Goal: Information Seeking & Learning: Learn about a topic

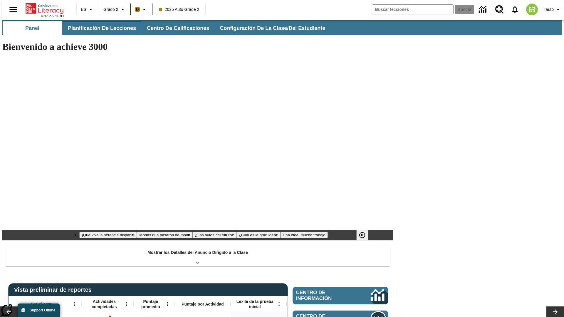
click at [98, 28] on span "Planificación de lecciones" at bounding box center [102, 28] width 68 height 7
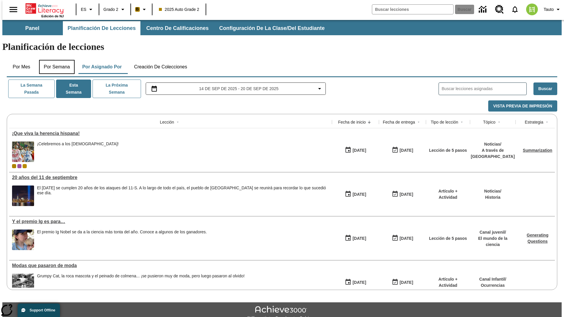
click at [55, 60] on button "Por semana" at bounding box center [57, 67] width 36 height 14
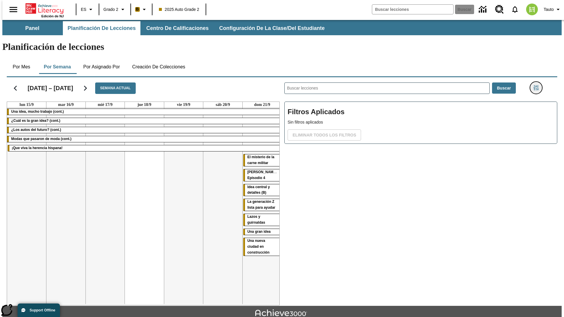
click at [538, 85] on icon "Menú lateral de filtros" at bounding box center [536, 87] width 5 height 5
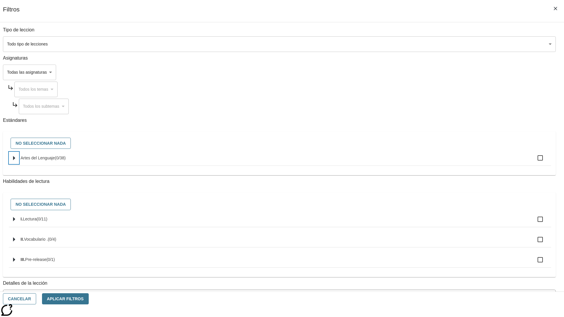
click at [15, 160] on icon "Seleccione estándares" at bounding box center [14, 158] width 2 height 4
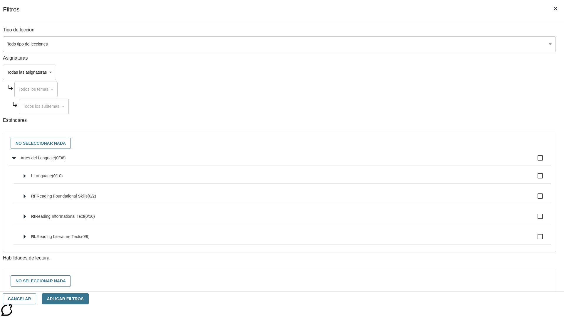
click at [427, 161] on label "Artes del Lenguaje ( 0 / 38 )" at bounding box center [284, 158] width 526 height 12
click at [534, 161] on input "Artes del Lenguaje ( 0 / 38 )" at bounding box center [540, 158] width 12 height 12
checkbox input "true"
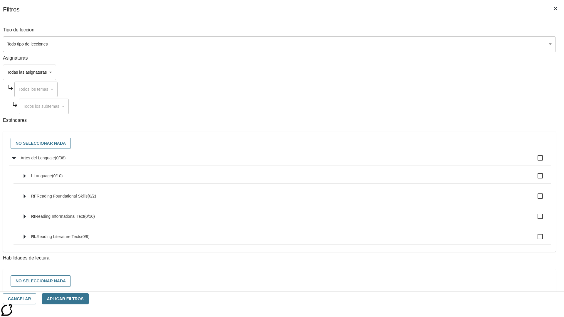
checkbox input "true"
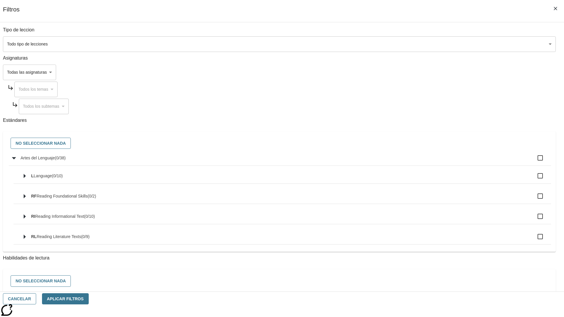
checkbox input "true"
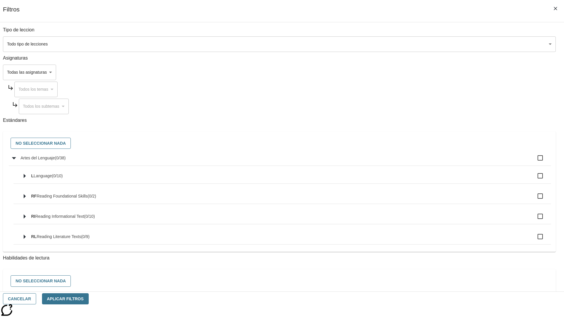
checkbox input "true"
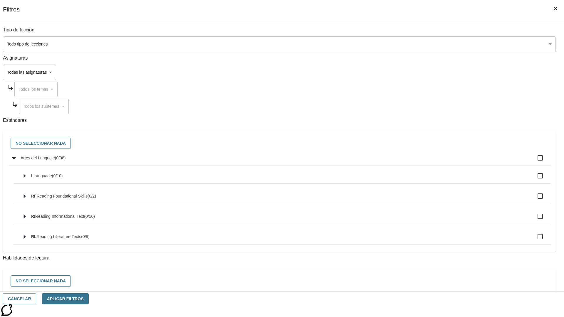
checkbox input "true"
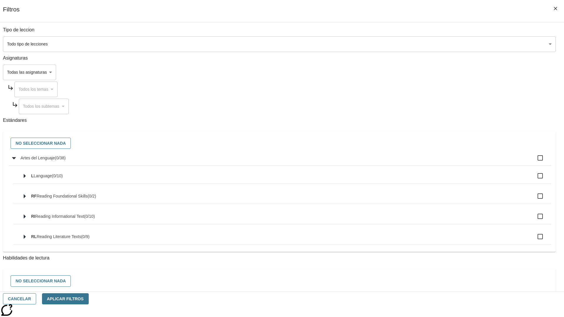
checkbox input "true"
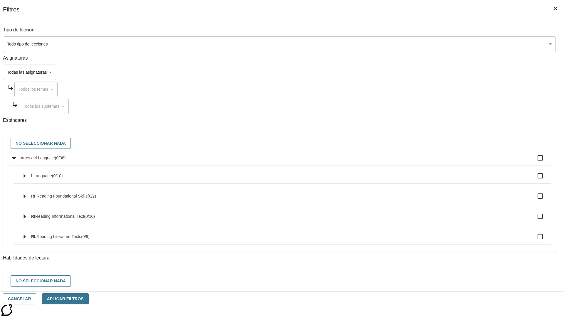
checkbox input "true"
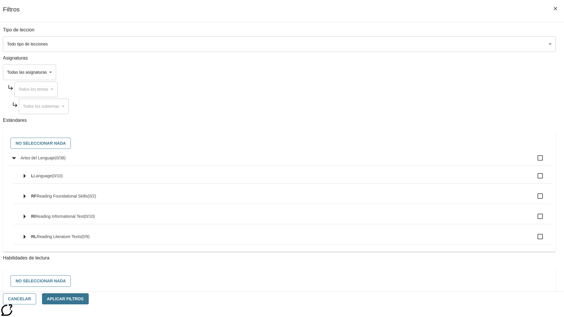
checkbox input "true"
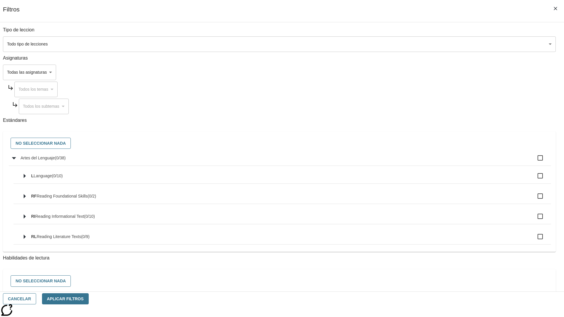
checkbox input "true"
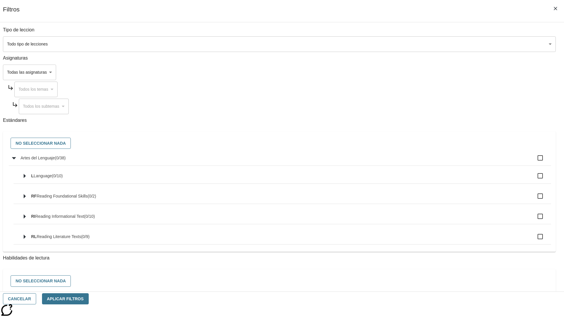
checkbox input "true"
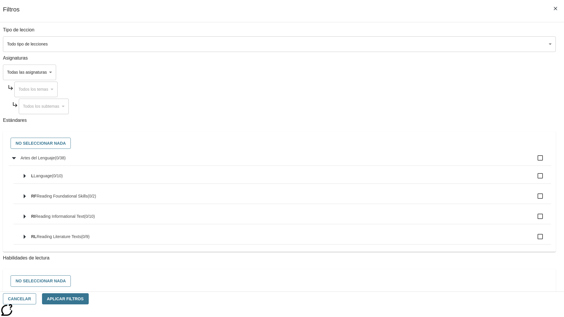
checkbox input "true"
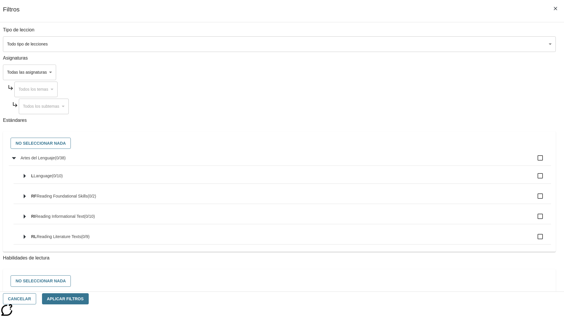
checkbox input "true"
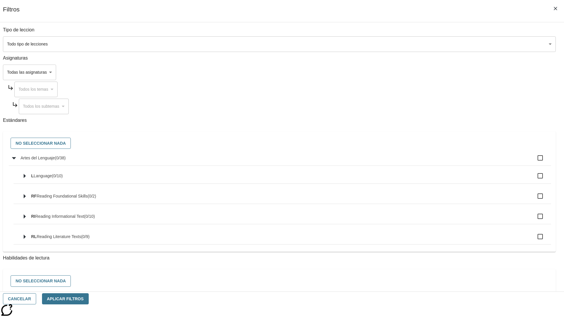
checkbox input "true"
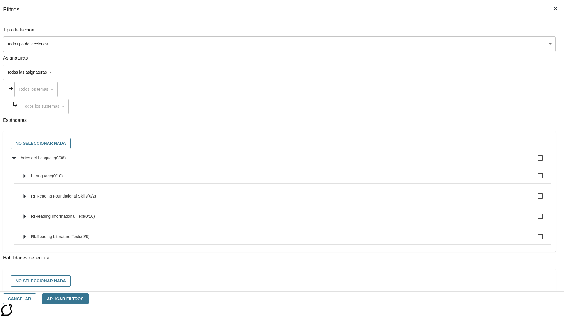
checkbox input "true"
click at [71, 144] on button "No seleccionar nada" at bounding box center [41, 143] width 60 height 11
checkbox input "false"
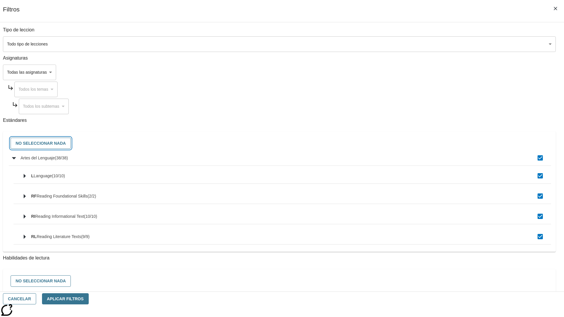
checkbox input "false"
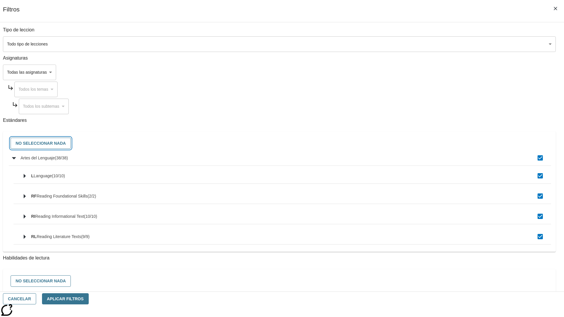
checkbox input "false"
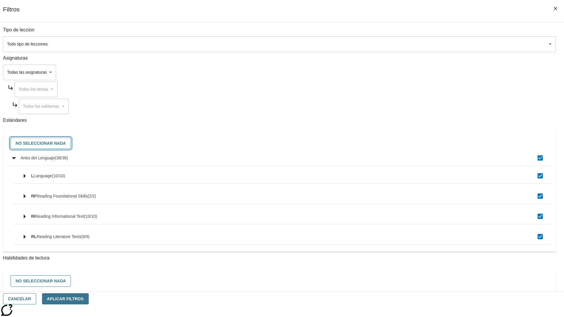
checkbox input "false"
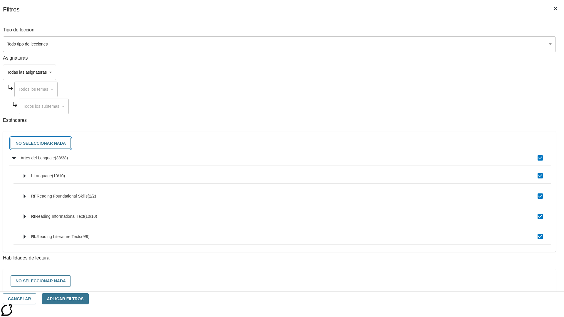
checkbox input "false"
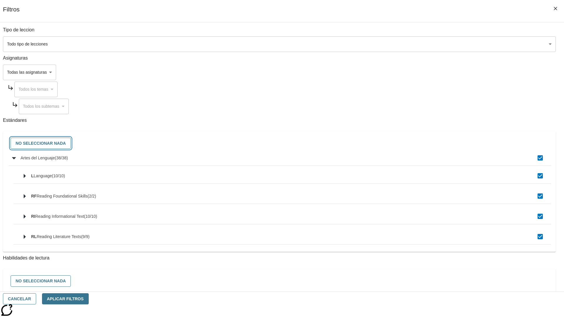
checkbox input "false"
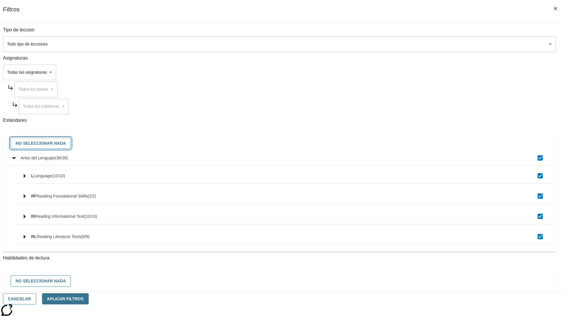
checkbox input "false"
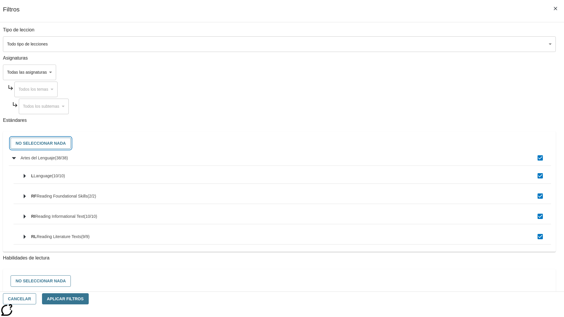
checkbox input "false"
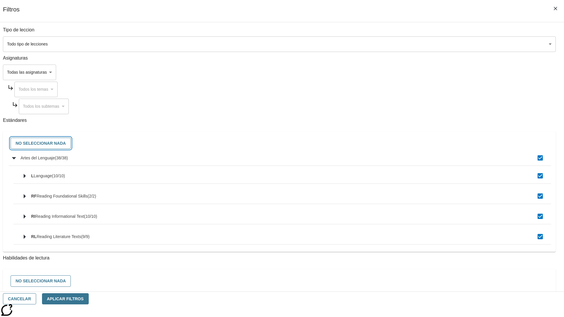
checkbox input "false"
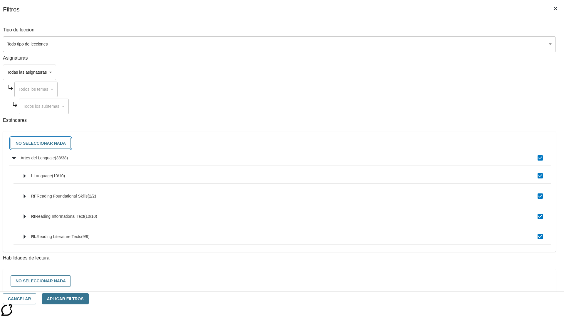
checkbox input "false"
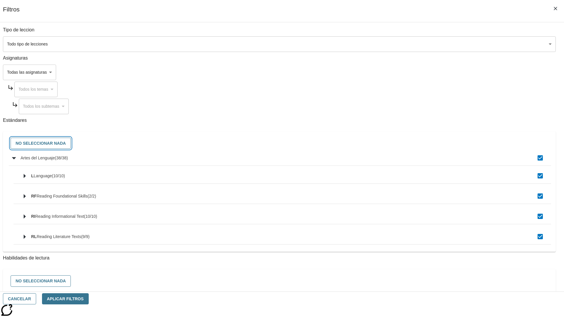
checkbox input "false"
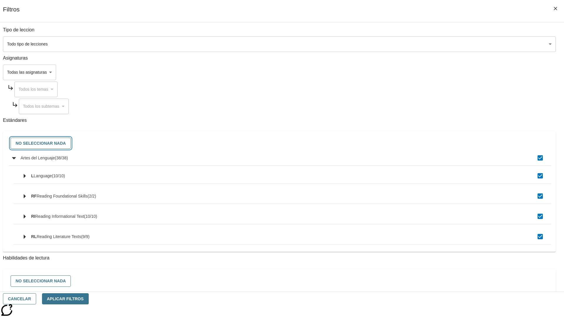
checkbox input "false"
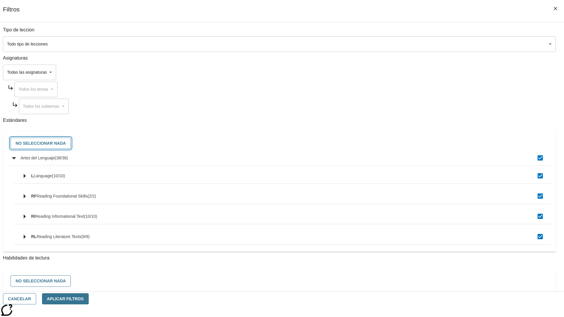
checkbox input "false"
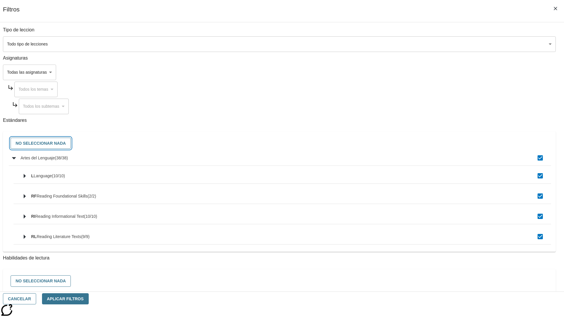
checkbox input "false"
click at [36, 299] on button "Cancelar" at bounding box center [19, 299] width 33 height 11
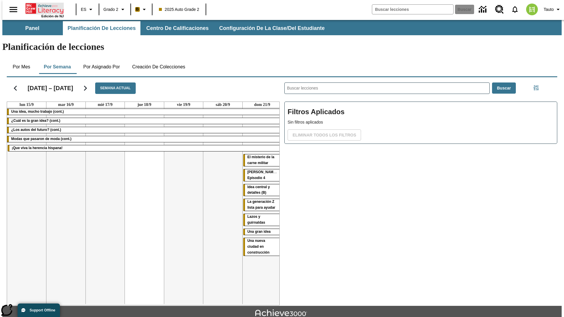
click at [42, 8] on icon "Portada" at bounding box center [45, 9] width 39 height 12
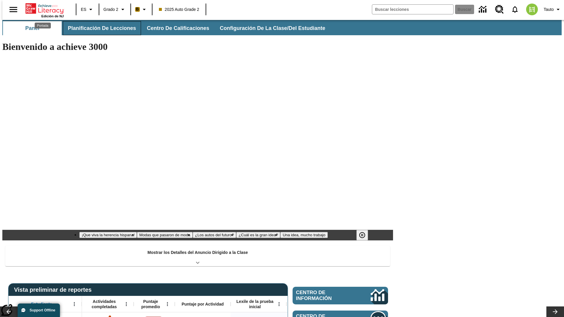
click at [98, 28] on span "Planificación de lecciones" at bounding box center [102, 28] width 68 height 7
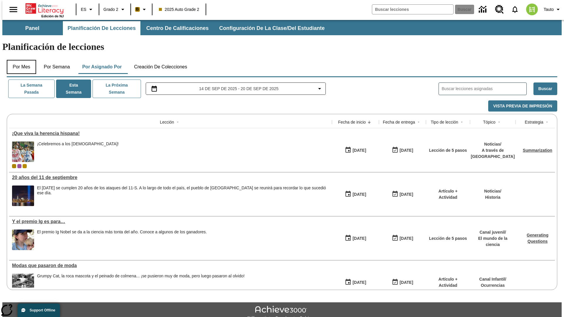
click at [19, 60] on button "Por mes" at bounding box center [21, 67] width 29 height 14
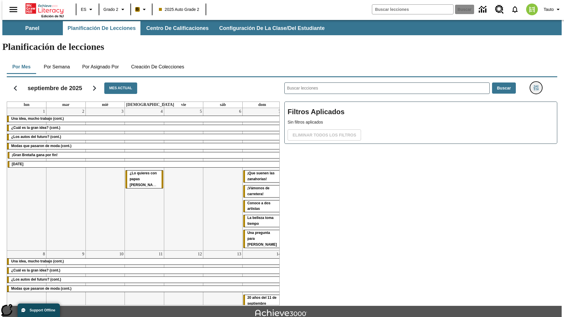
click at [538, 85] on icon "Menú lateral de filtros" at bounding box center [536, 87] width 5 height 5
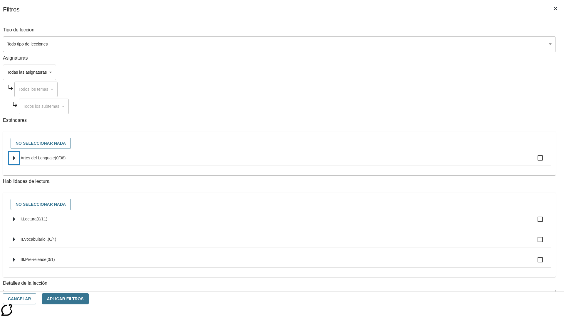
click at [15, 160] on icon "Seleccione estándares" at bounding box center [14, 158] width 2 height 4
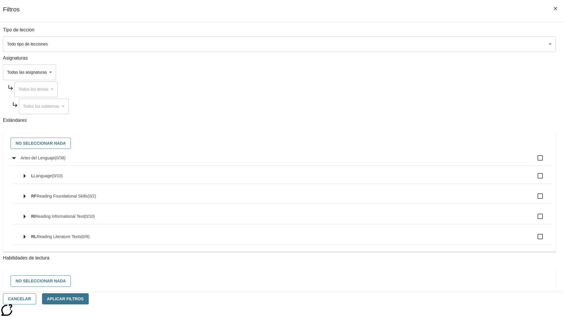
click at [427, 161] on label "Artes del Lenguaje ( 0 / 38 )" at bounding box center [284, 158] width 526 height 12
click at [534, 161] on input "Artes del Lenguaje ( 0 / 38 )" at bounding box center [540, 158] width 12 height 12
checkbox input "true"
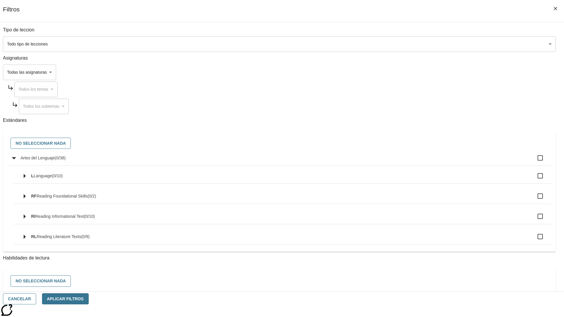
checkbox input "true"
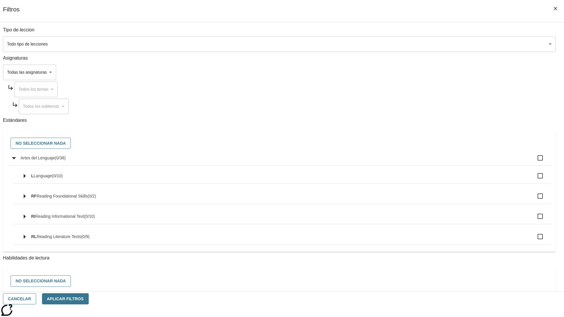
checkbox input "true"
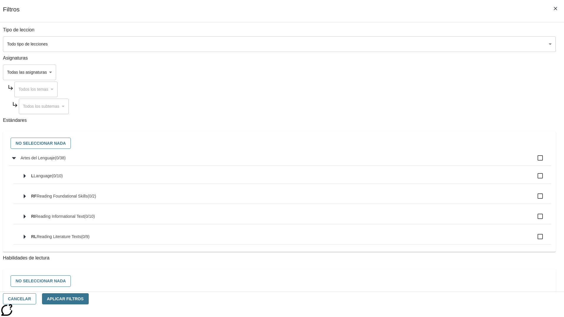
checkbox input "true"
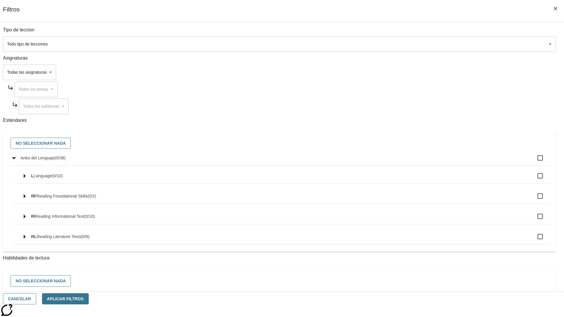
checkbox input "true"
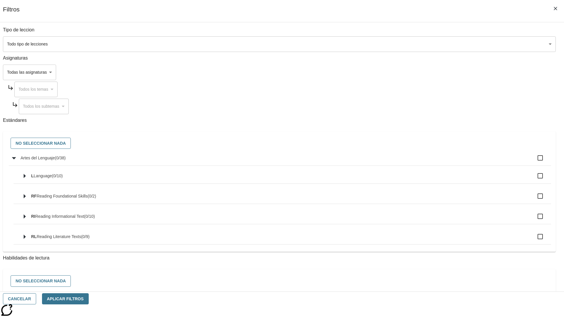
checkbox input "true"
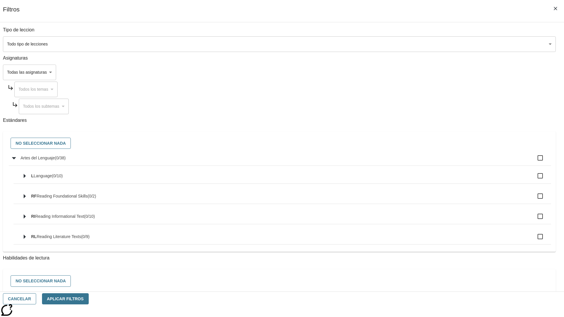
checkbox input "true"
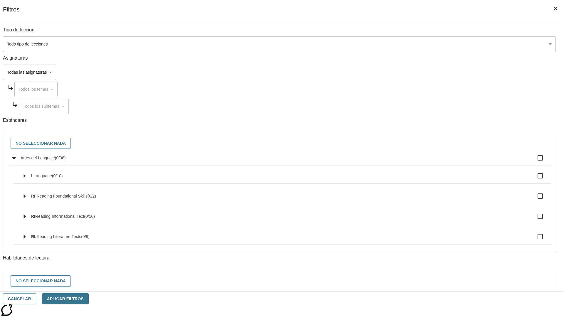
checkbox input "true"
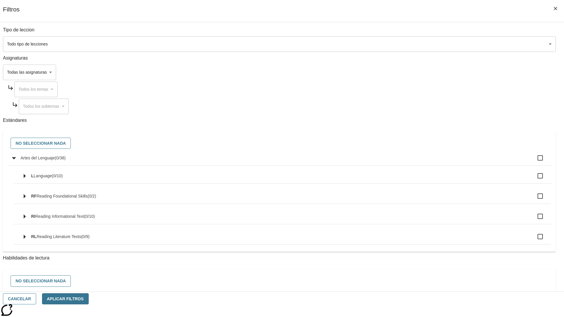
checkbox input "true"
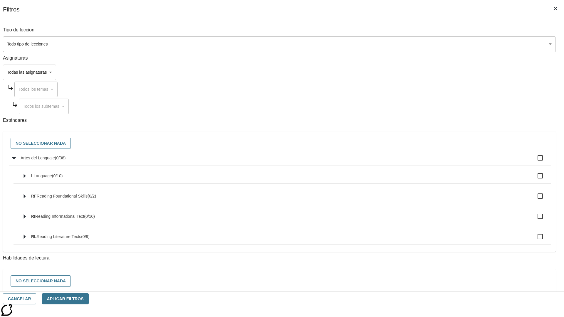
checkbox input "true"
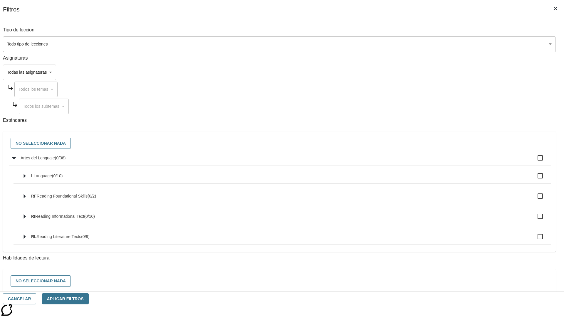
checkbox input "true"
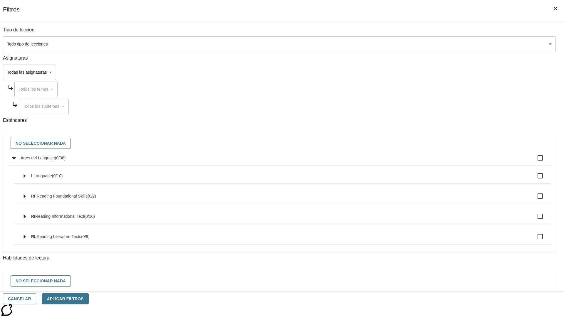
checkbox input "true"
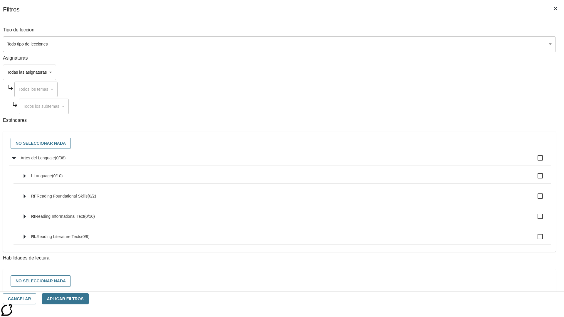
checkbox input "true"
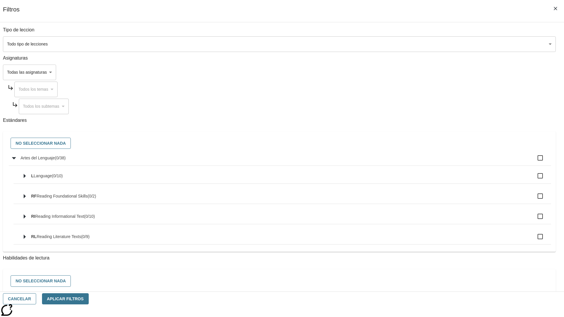
checkbox input "true"
click at [71, 144] on button "No seleccionar nada" at bounding box center [41, 143] width 60 height 11
checkbox input "false"
